Goal: Information Seeking & Learning: Find specific fact

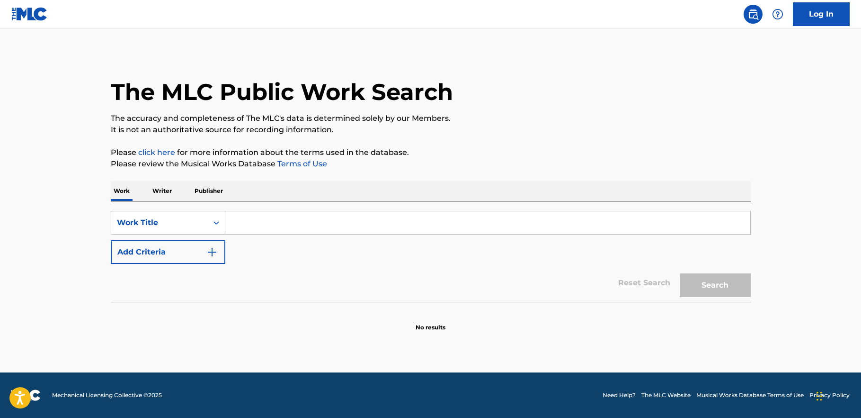
drag, startPoint x: 166, startPoint y: 192, endPoint x: 188, endPoint y: 199, distance: 23.1
click at [166, 192] on p "Writer" at bounding box center [162, 191] width 25 height 20
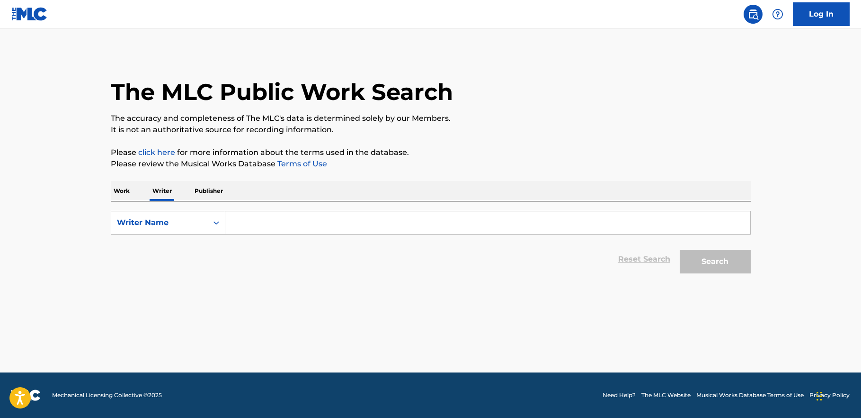
click at [264, 229] on input "Search Form" at bounding box center [487, 222] width 525 height 23
paste input "[PERSON_NAME]"
type input "[PERSON_NAME]"
click at [716, 260] on button "Search" at bounding box center [715, 262] width 71 height 24
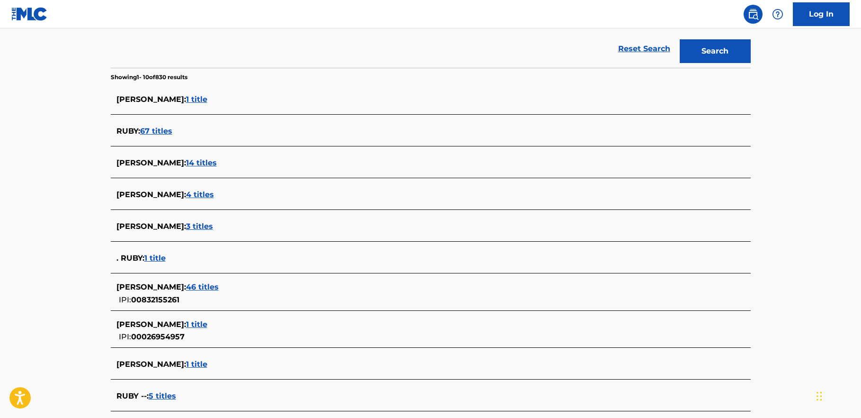
scroll to position [225, 0]
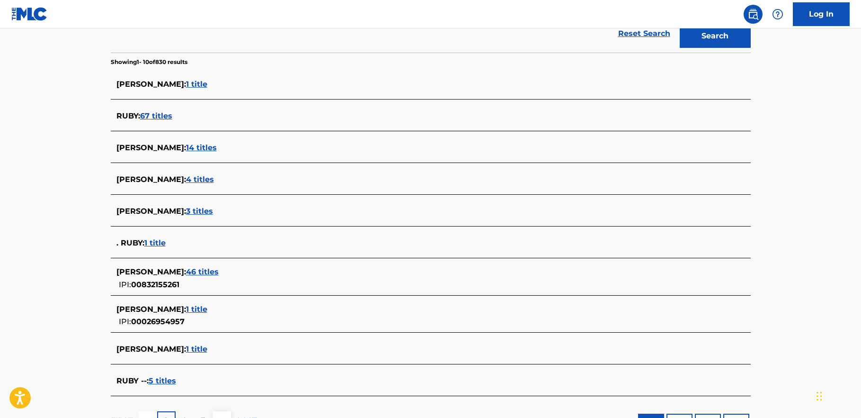
click at [207, 269] on span "46 titles" at bounding box center [202, 271] width 33 height 9
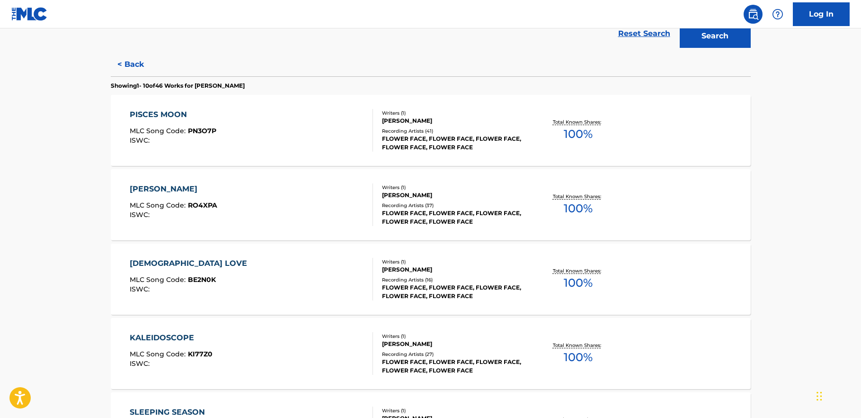
click at [177, 114] on div "PISCES MOON" at bounding box center [173, 114] width 87 height 11
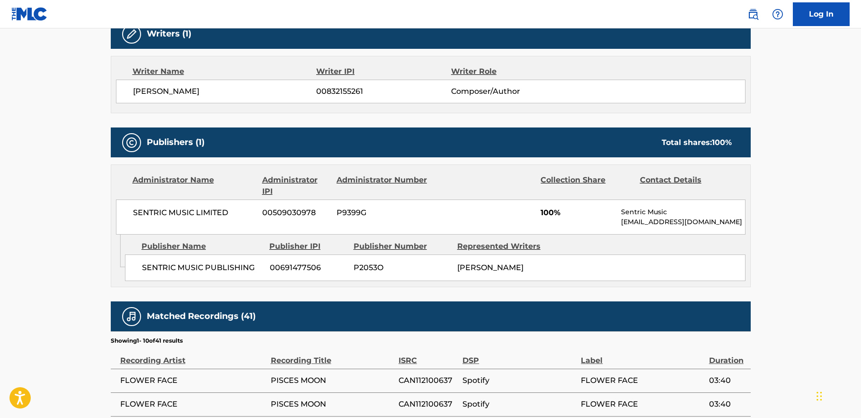
scroll to position [318, 0]
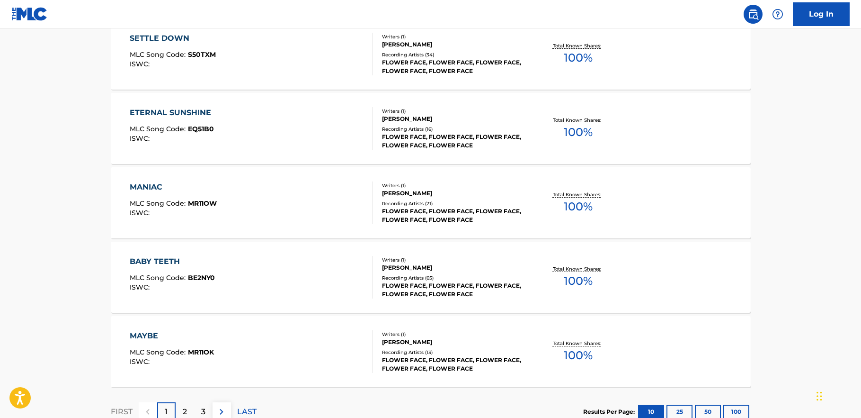
scroll to position [703, 0]
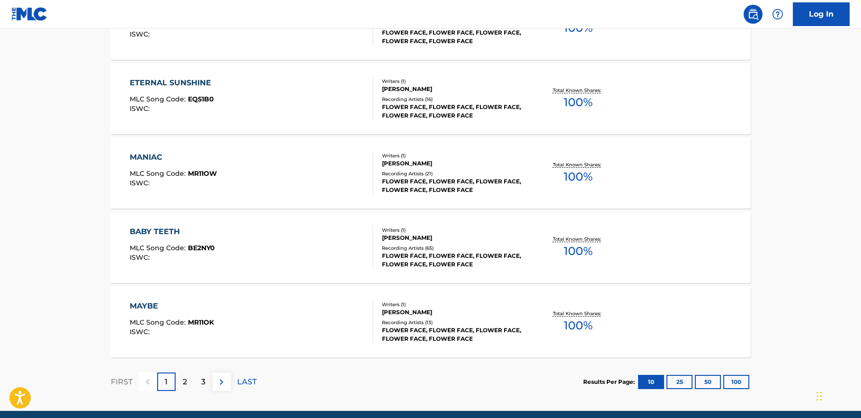
click at [158, 305] on div "MAYBE" at bounding box center [172, 305] width 84 height 11
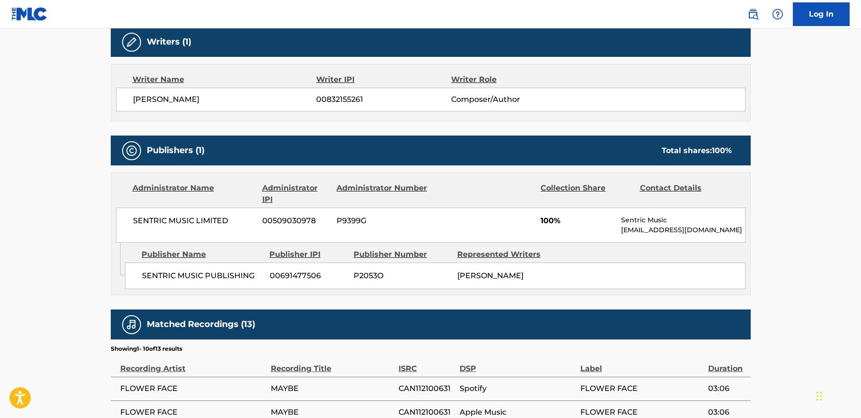
scroll to position [309, 0]
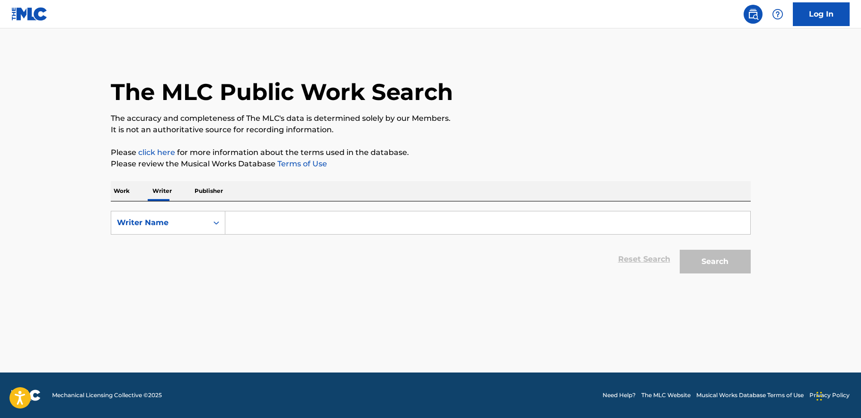
click at [159, 187] on p "Writer" at bounding box center [162, 191] width 25 height 20
paste input "[PERSON_NAME]"
type input "[PERSON_NAME]"
click at [703, 261] on button "Search" at bounding box center [715, 262] width 71 height 24
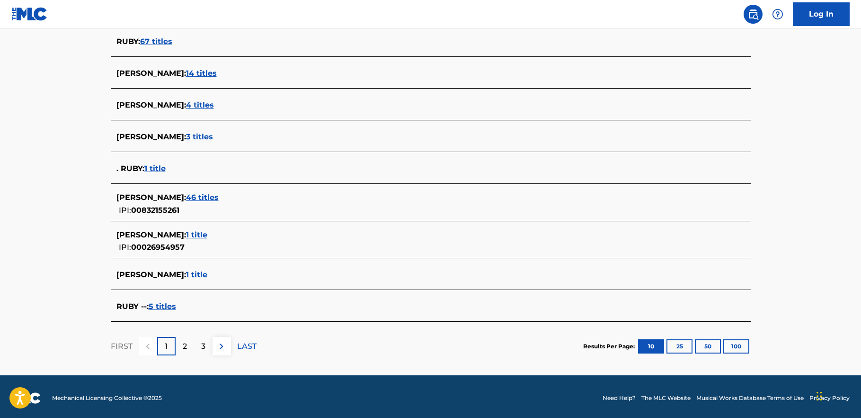
scroll to position [303, 0]
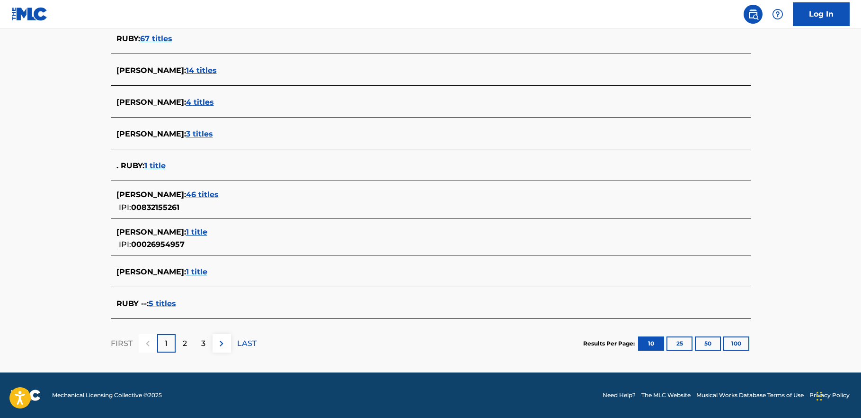
click at [205, 132] on span "3 titles" at bounding box center [199, 133] width 27 height 9
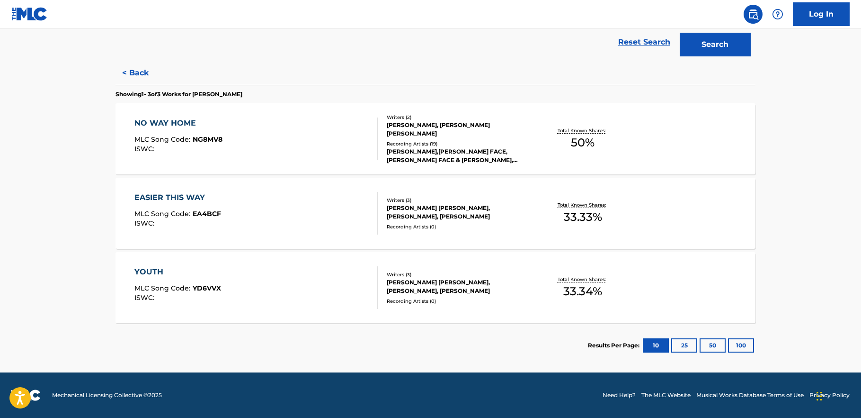
scroll to position [217, 0]
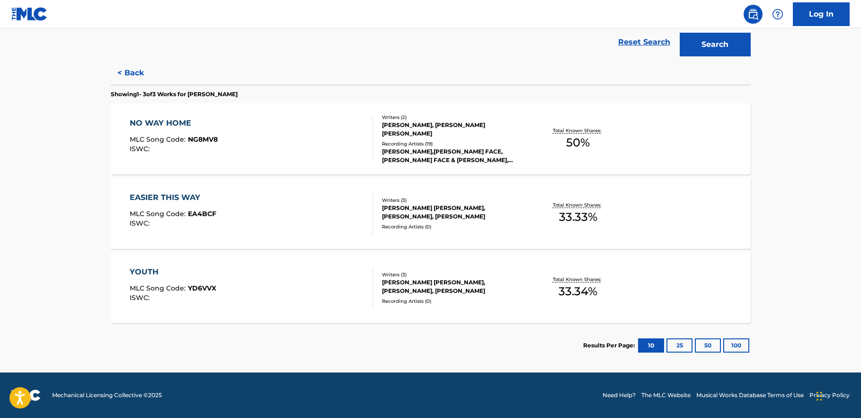
click at [174, 123] on div "NO WAY HOME" at bounding box center [174, 122] width 88 height 11
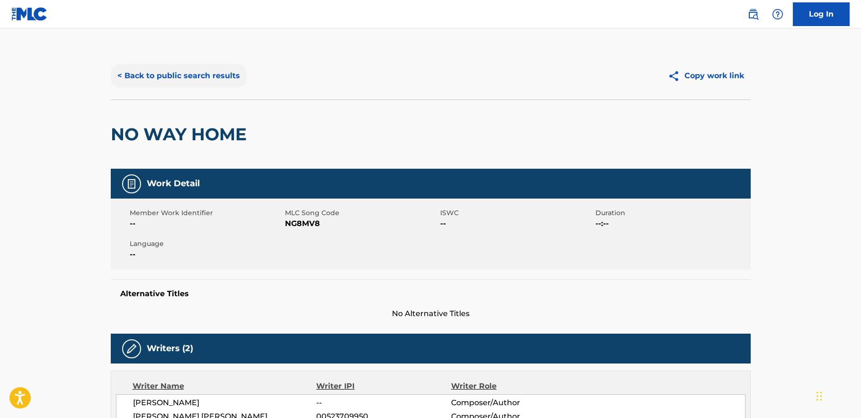
click at [148, 77] on button "< Back to public search results" at bounding box center [179, 76] width 136 height 24
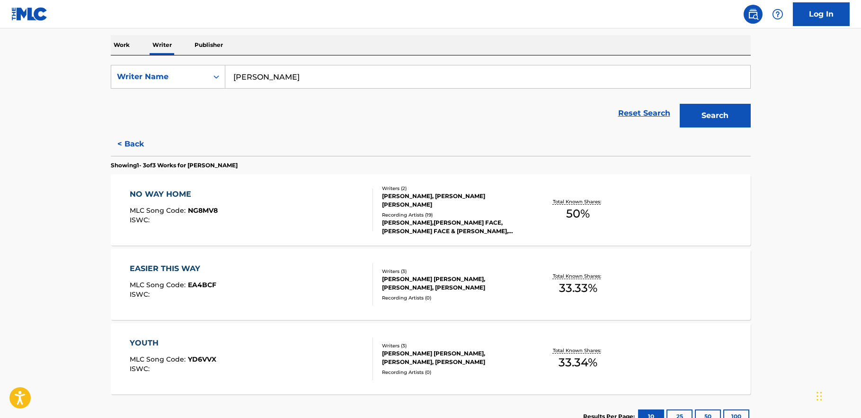
scroll to position [155, 0]
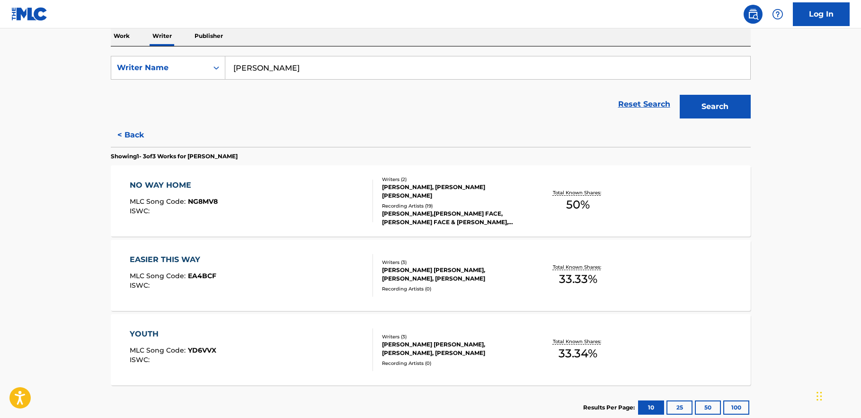
click at [170, 257] on div "EASIER THIS WAY" at bounding box center [173, 259] width 87 height 11
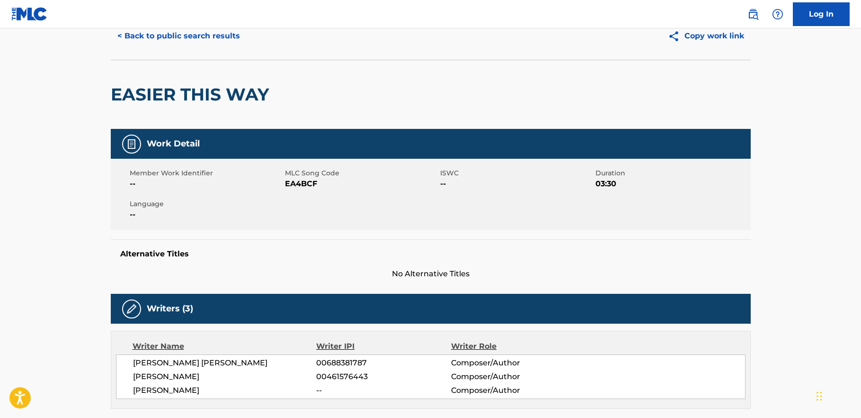
scroll to position [34, 0]
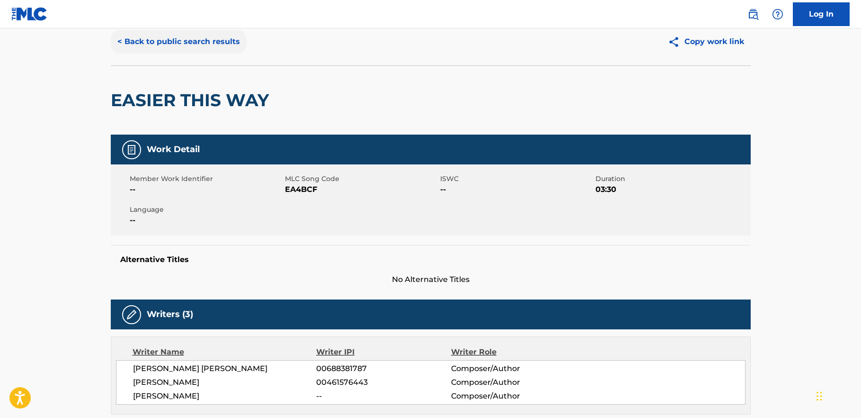
click at [177, 46] on button "< Back to public search results" at bounding box center [179, 42] width 136 height 24
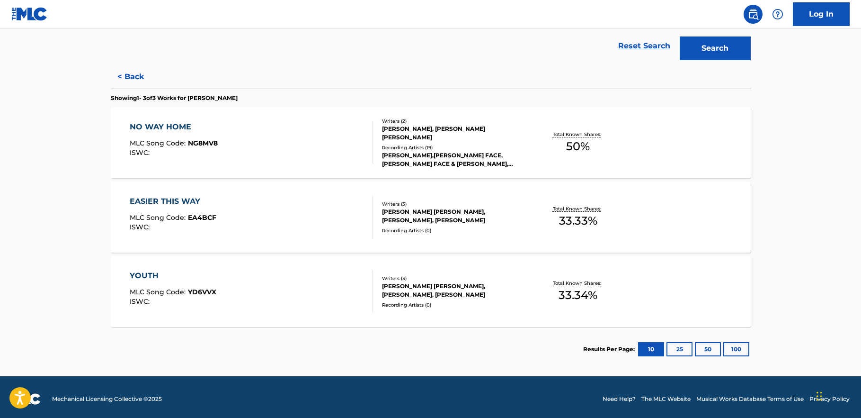
scroll to position [217, 0]
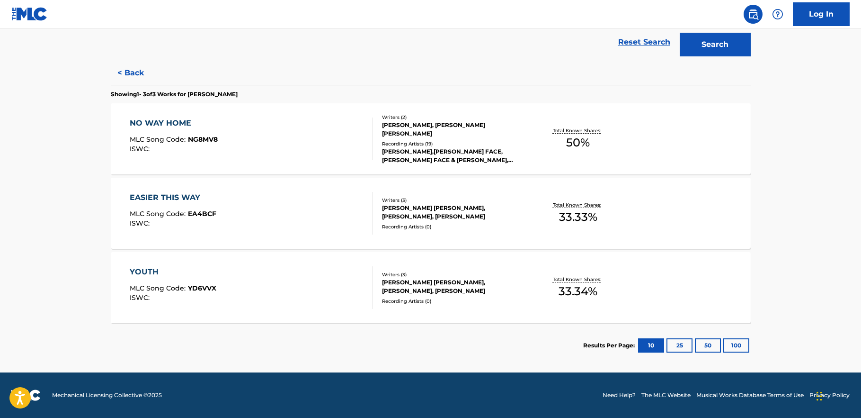
click at [151, 270] on div "YOUTH" at bounding box center [173, 271] width 87 height 11
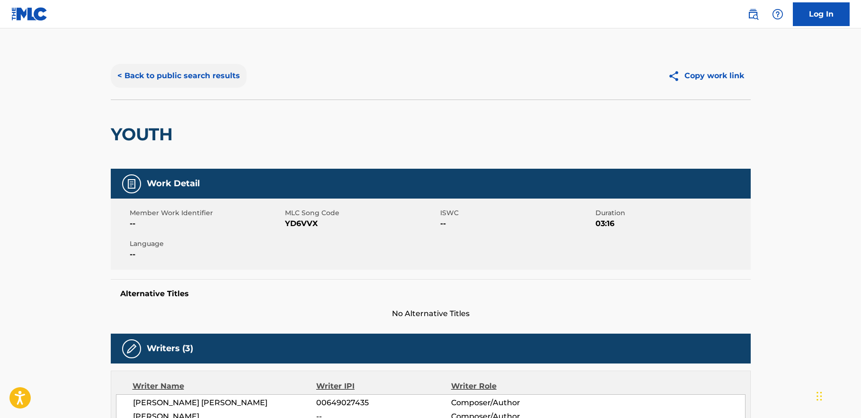
click at [145, 74] on button "< Back to public search results" at bounding box center [179, 76] width 136 height 24
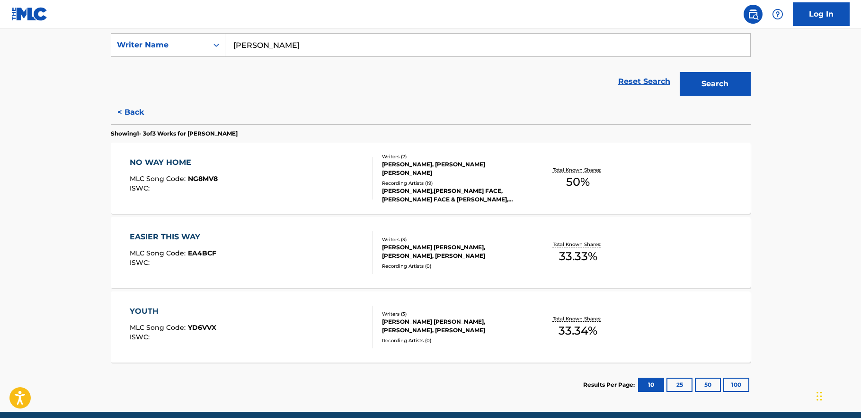
scroll to position [159, 0]
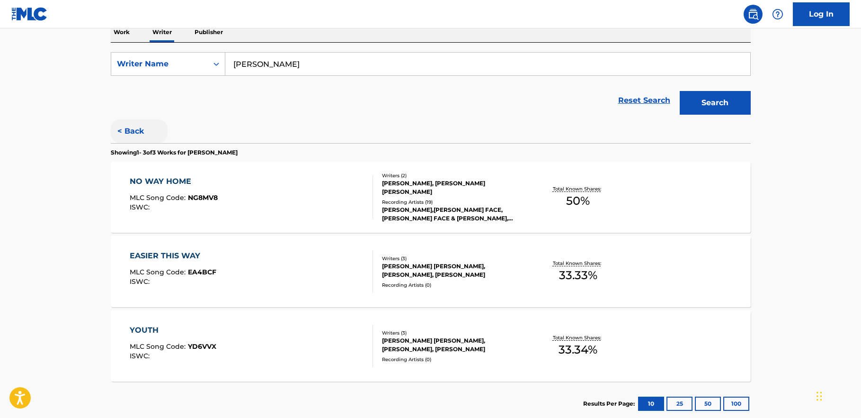
click at [131, 131] on button "< Back" at bounding box center [139, 131] width 57 height 24
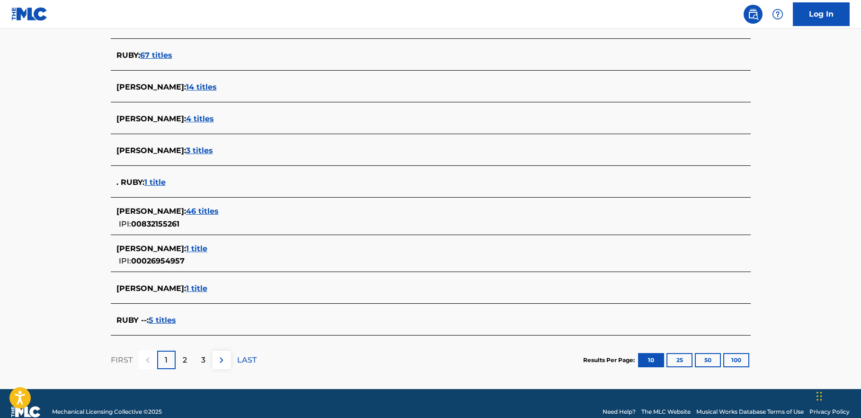
scroll to position [303, 0]
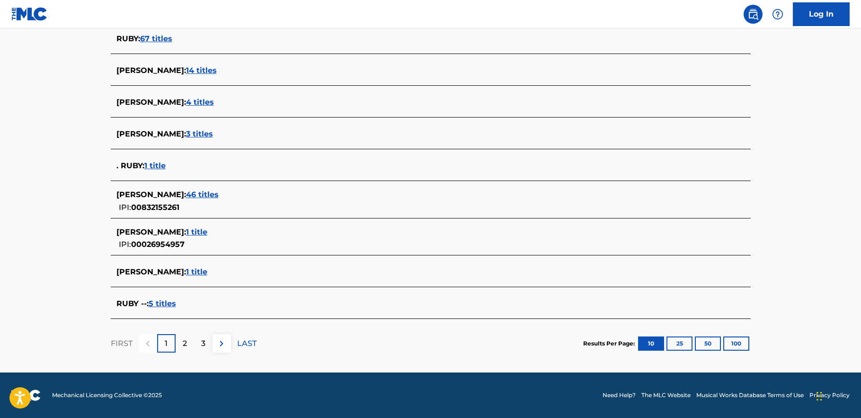
click at [205, 191] on span "46 titles" at bounding box center [202, 194] width 33 height 9
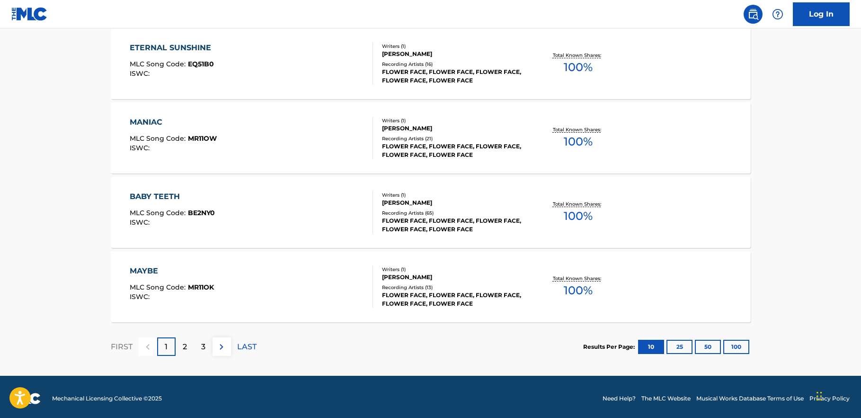
scroll to position [742, 0]
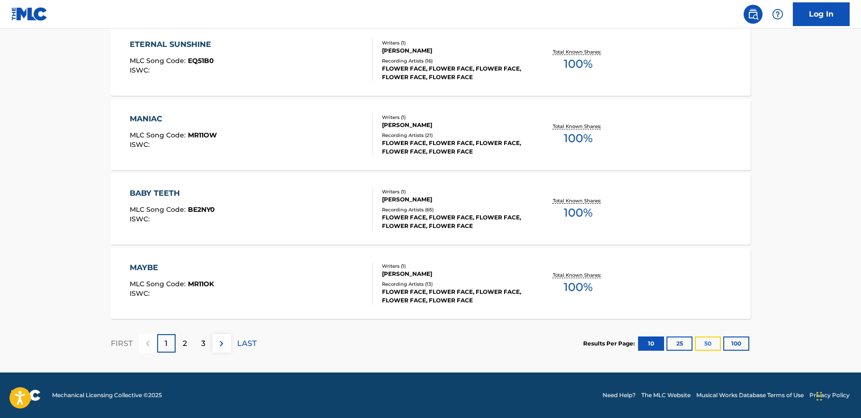
click at [710, 344] on button "50" at bounding box center [708, 343] width 26 height 14
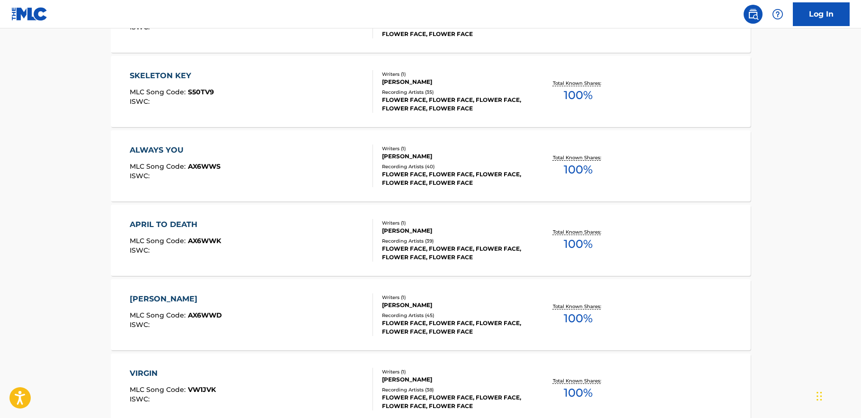
scroll to position [1160, 0]
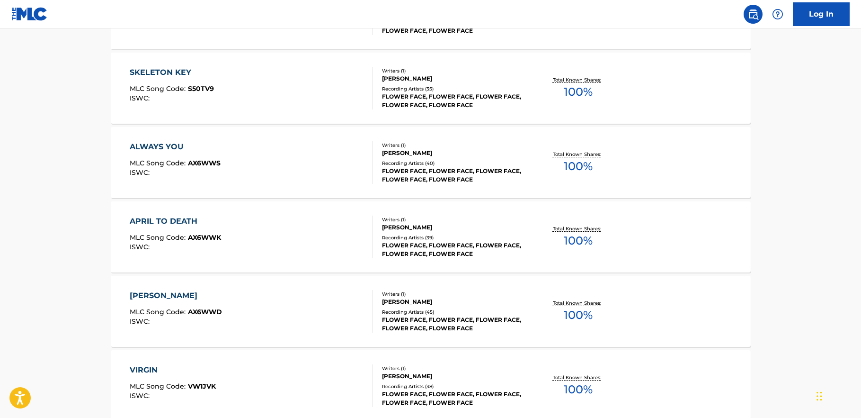
click at [165, 293] on div "[PERSON_NAME]" at bounding box center [176, 295] width 92 height 11
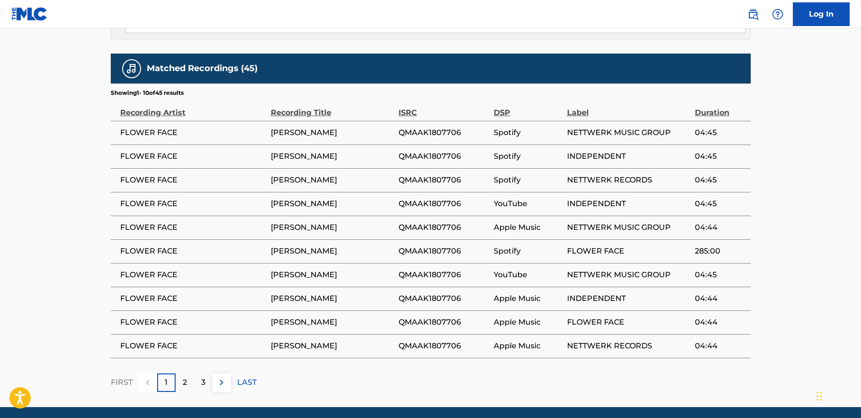
scroll to position [597, 0]
